Goal: Task Accomplishment & Management: Complete application form

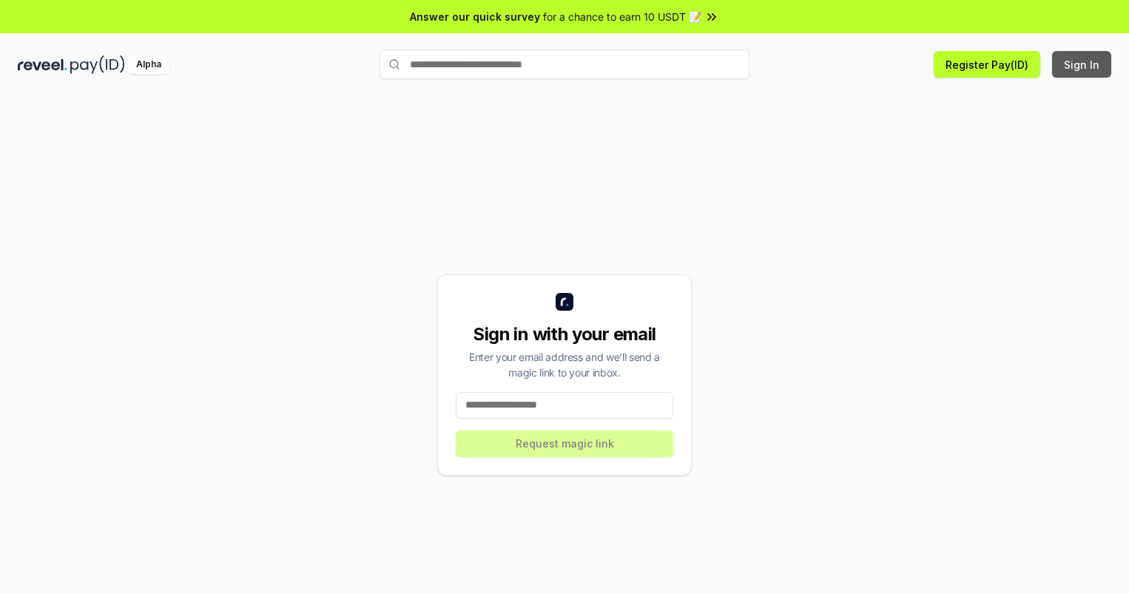
click at [1082, 64] on button "Sign In" at bounding box center [1081, 64] width 59 height 27
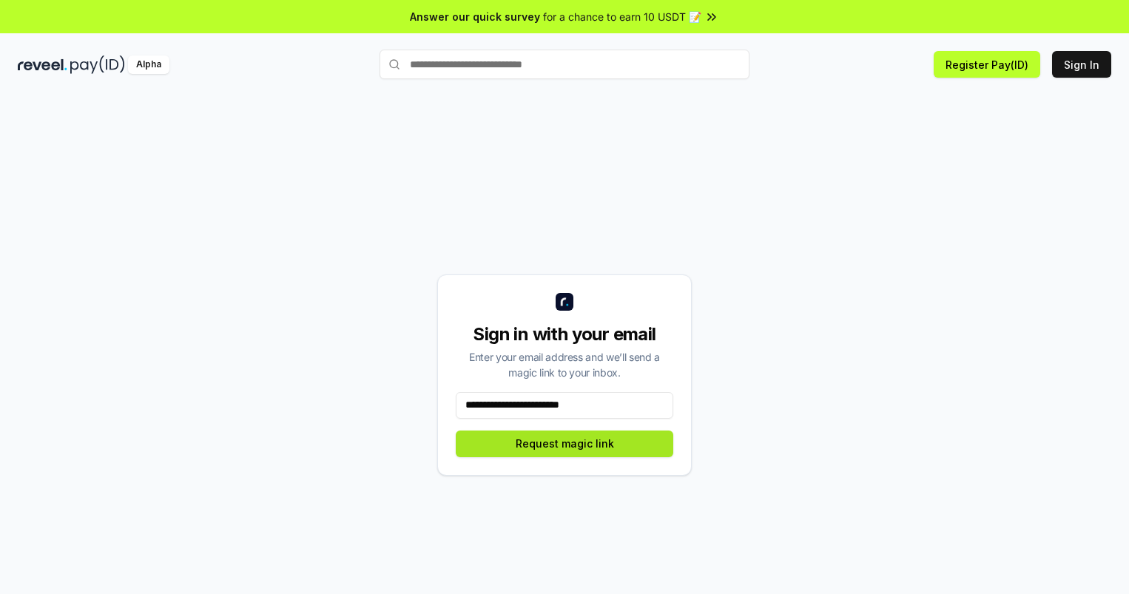
type input "**********"
click at [565, 443] on button "Request magic link" at bounding box center [565, 444] width 218 height 27
